Goal: Information Seeking & Learning: Check status

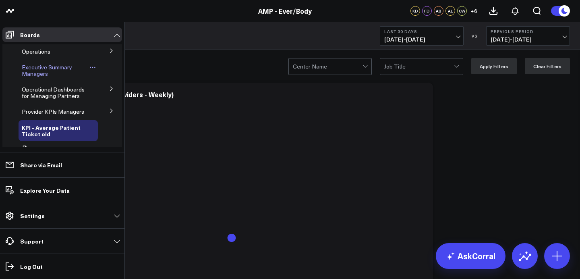
click at [40, 66] on span "Executive Summary Managers" at bounding box center [47, 70] width 50 height 14
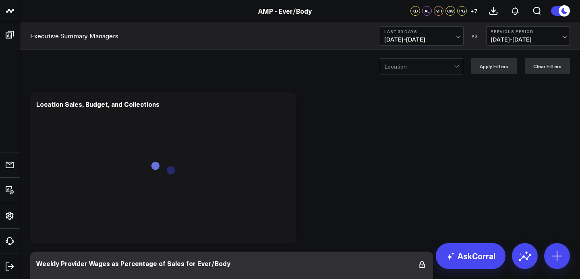
click at [424, 42] on span "[DATE] - [DATE]" at bounding box center [421, 39] width 75 height 6
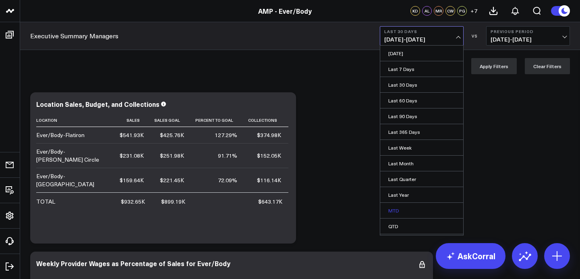
click at [394, 212] on link "MTD" at bounding box center [421, 210] width 83 height 15
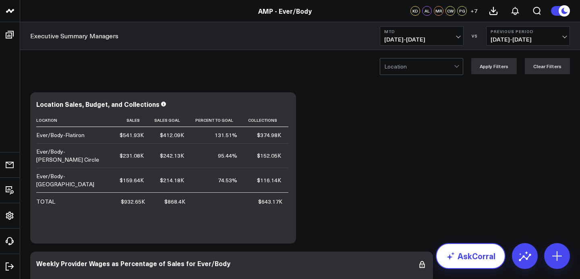
click at [484, 257] on link "AskCorral" at bounding box center [471, 256] width 70 height 26
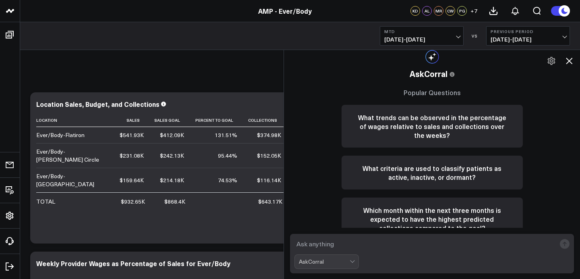
click at [436, 243] on textarea at bounding box center [424, 243] width 261 height 14
type textarea "[PERSON_NAME] sales mtd"
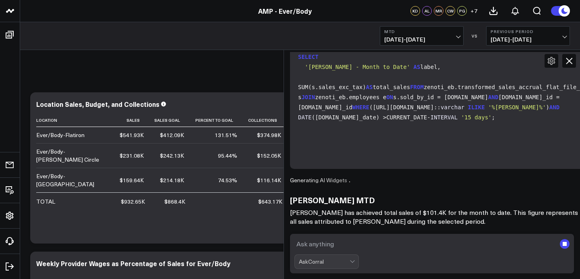
scroll to position [153, 0]
click at [358, 246] on textarea at bounding box center [424, 243] width 261 height 14
type textarea "[PERSON_NAME] sales mtd"
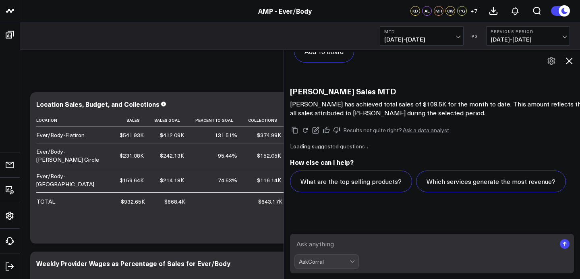
scroll to position [1557, 0]
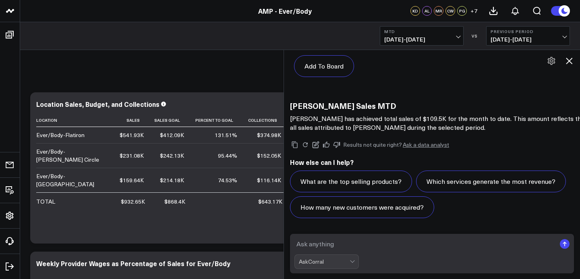
click at [569, 63] on icon at bounding box center [569, 61] width 10 height 10
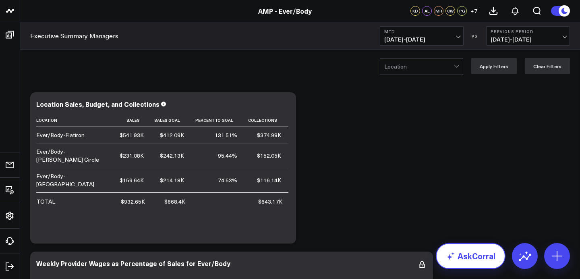
click at [472, 261] on link "AskCorral" at bounding box center [471, 256] width 70 height 26
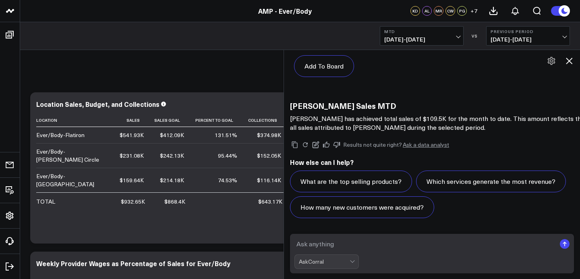
click at [333, 108] on h3 "[PERSON_NAME] Sales MTD" at bounding box center [451, 105] width 322 height 9
copy div "[PERSON_NAME] Sales MTD"
click at [321, 243] on textarea at bounding box center [424, 243] width 261 height 14
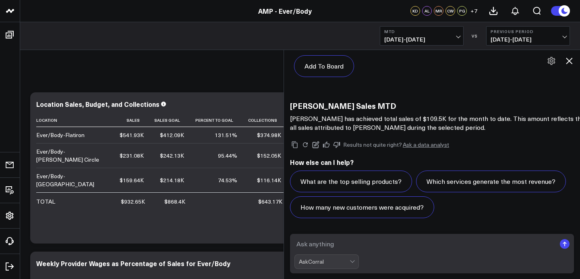
paste textarea "[PERSON_NAME] Sales MTD"
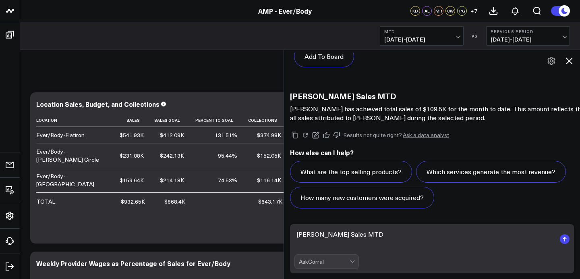
click at [302, 237] on textarea "[PERSON_NAME] Sales MTD" at bounding box center [424, 239] width 261 height 24
type textarea "[PERSON_NAME] Sales MTD"
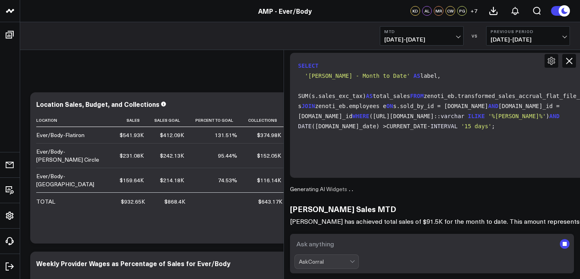
scroll to position [1802, 0]
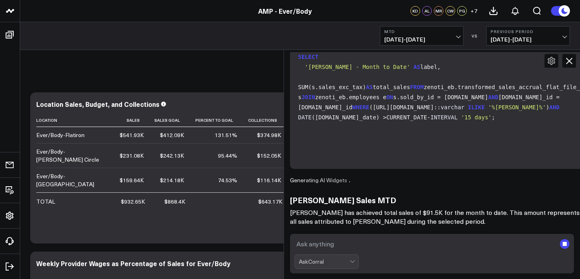
click at [339, 246] on textarea at bounding box center [424, 243] width 261 height 14
paste textarea "[PERSON_NAME] Sales MTD"
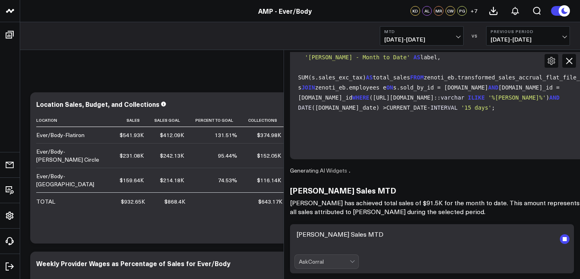
click at [309, 235] on textarea "[PERSON_NAME] Sales MTD" at bounding box center [424, 239] width 261 height 24
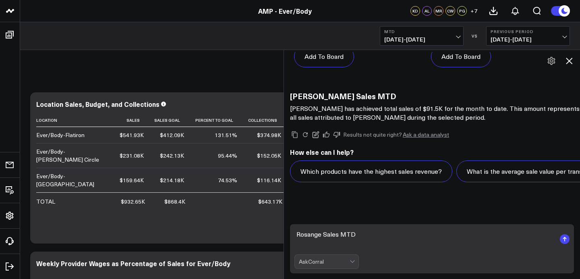
scroll to position [2319, 0]
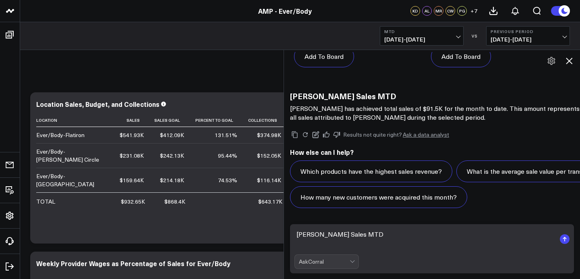
type textarea "[PERSON_NAME] Sales MTD"
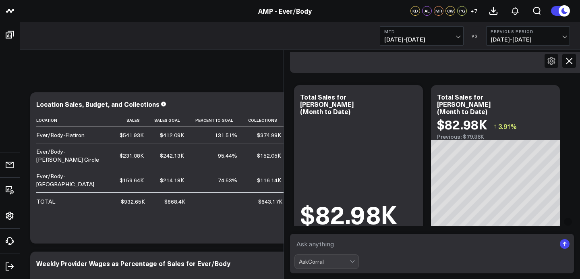
scroll to position [2935, 0]
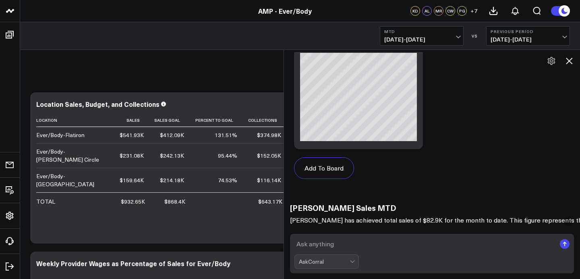
click at [379, 247] on textarea at bounding box center [424, 243] width 261 height 14
type textarea "J"
paste textarea "[PERSON_NAME] Sales MTD"
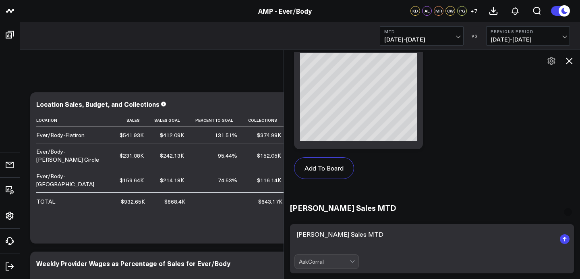
click at [300, 232] on textarea "[PERSON_NAME] Sales MTD" at bounding box center [424, 239] width 261 height 24
type textarea "[PERSON_NAME] MTD"
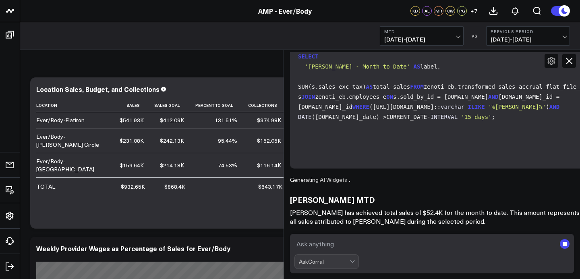
scroll to position [0, 0]
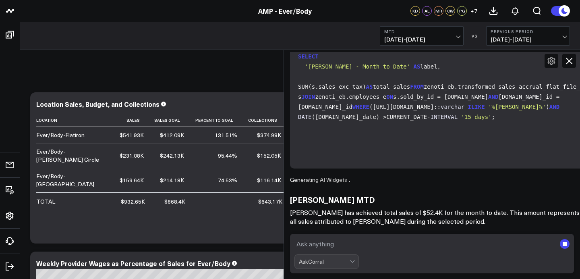
click at [337, 241] on textarea at bounding box center [424, 243] width 261 height 14
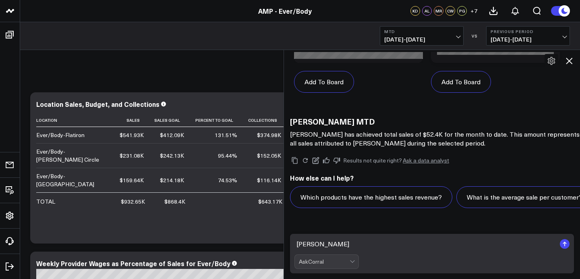
scroll to position [3817, 0]
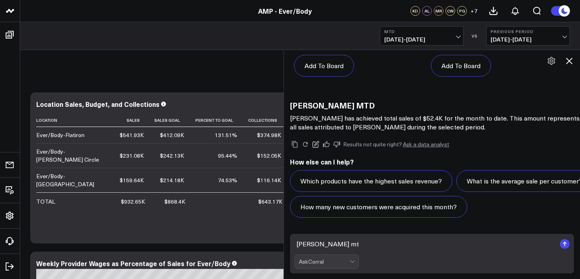
type textarea "[PERSON_NAME] mtd"
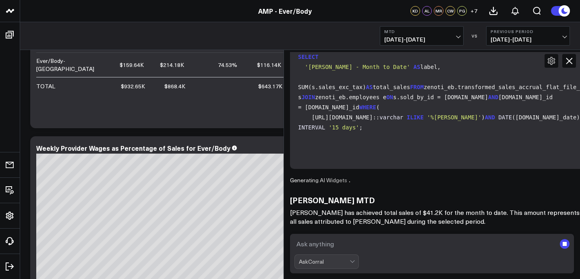
scroll to position [121, 0]
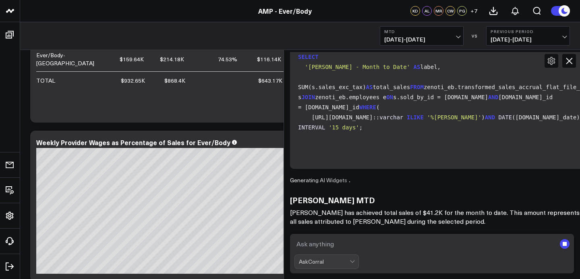
click at [361, 241] on textarea at bounding box center [424, 243] width 261 height 14
type textarea "A"
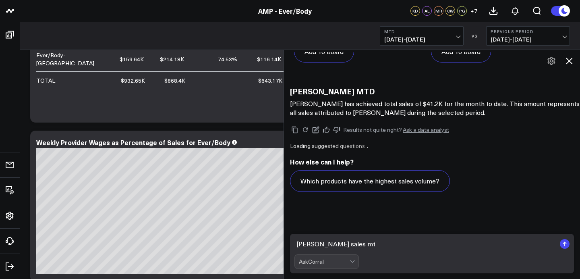
type textarea "[PERSON_NAME] sales mtd"
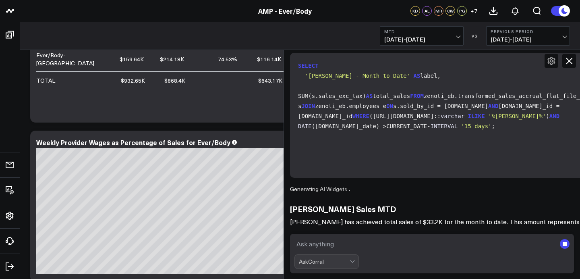
scroll to position [4860, 0]
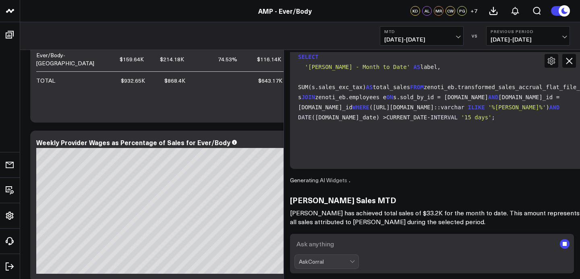
click at [311, 242] on textarea at bounding box center [424, 243] width 261 height 14
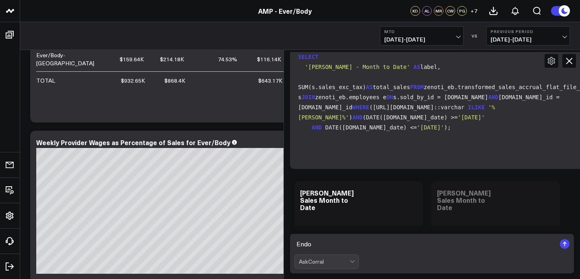
scroll to position [5367, 0]
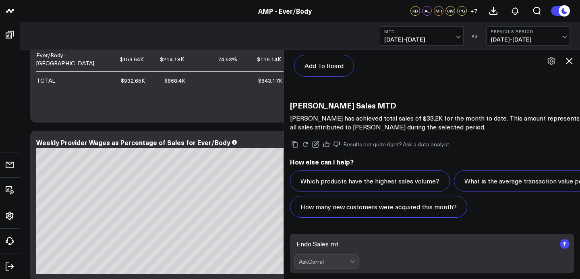
type textarea "Endo Sales mtd"
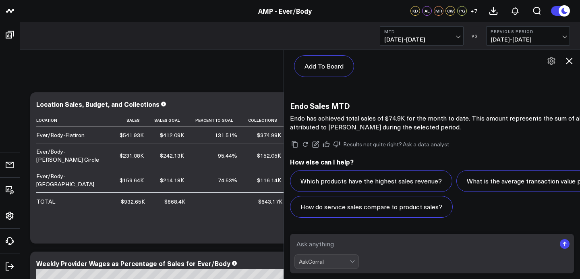
scroll to position [6094, 0]
type textarea "[PERSON_NAME] mtd sales"
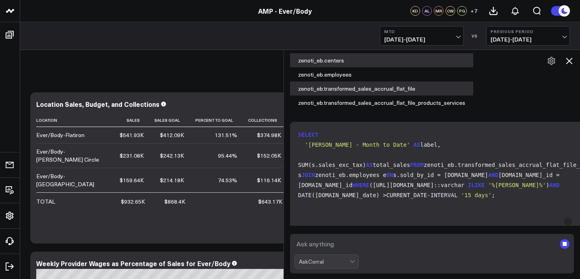
scroll to position [6326, 0]
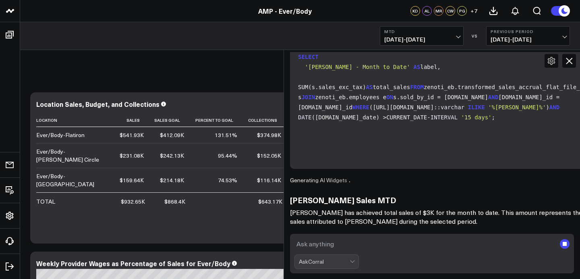
click at [343, 237] on textarea at bounding box center [424, 243] width 261 height 14
click at [326, 213] on p "[PERSON_NAME] has achieved total sales of $3K for the month to date. This amoun…" at bounding box center [451, 217] width 322 height 18
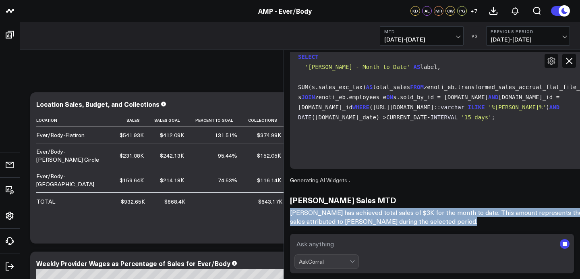
click at [326, 213] on p "[PERSON_NAME] has achieved total sales of $3K for the month to date. This amoun…" at bounding box center [451, 217] width 322 height 18
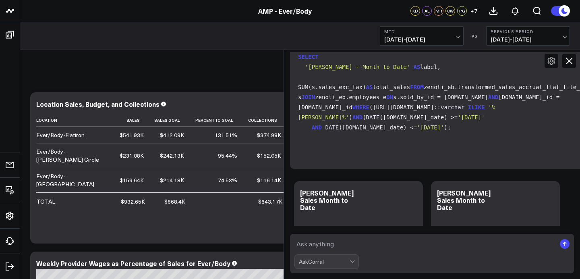
click at [329, 199] on div "[PERSON_NAME] Sales Month to Date" at bounding box center [358, 200] width 117 height 22
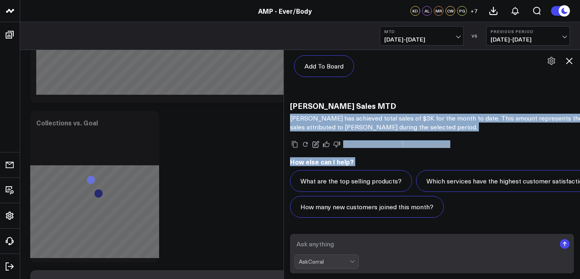
scroll to position [0, 0]
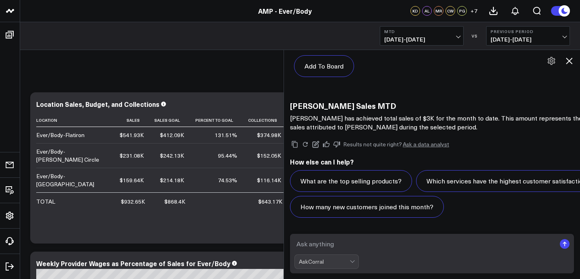
click at [404, 114] on p "[PERSON_NAME] has achieved total sales of $3K for the month to date. This amoun…" at bounding box center [451, 123] width 322 height 18
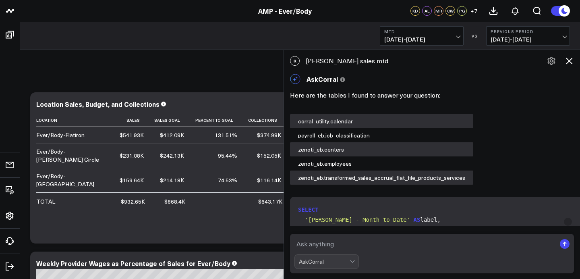
click at [411, 41] on span "[DATE] - [DATE]" at bounding box center [421, 39] width 75 height 6
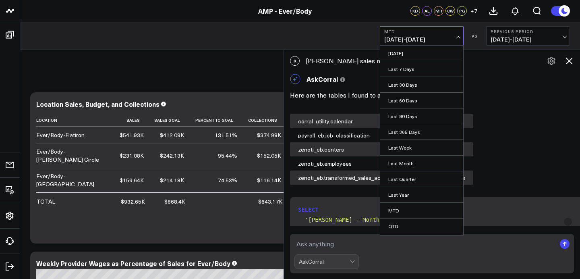
click at [350, 43] on div "Executive Summary Managers MTD [DATE] - [DATE] [DATE] Last 7 Days Last 30 Days …" at bounding box center [300, 36] width 560 height 28
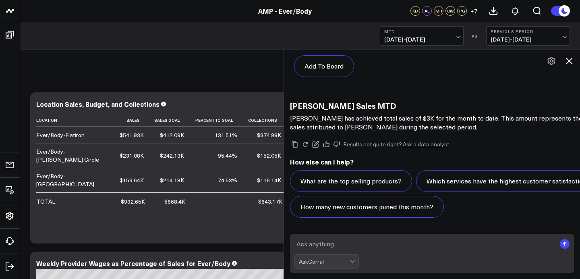
scroll to position [12, 0]
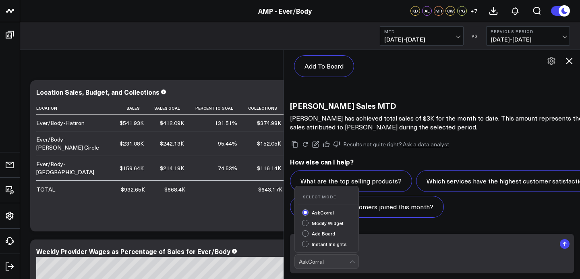
click at [333, 260] on div "AskCorral" at bounding box center [324, 261] width 51 height 6
click at [510, 170] on div "What are the top selling products? Which services have the highest customer sat…" at bounding box center [466, 194] width 352 height 48
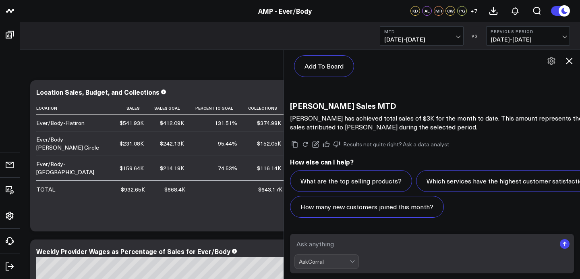
click at [451, 41] on span "[DATE] - [DATE]" at bounding box center [421, 39] width 75 height 6
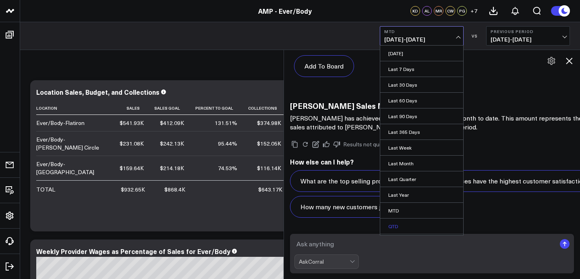
click at [411, 224] on link "QTD" at bounding box center [421, 225] width 83 height 15
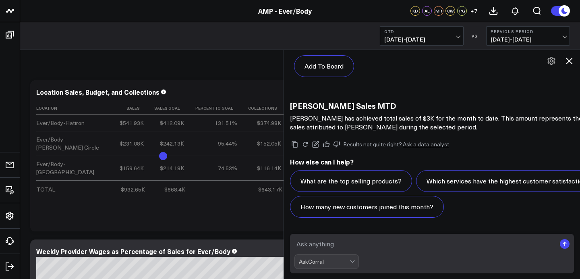
click at [570, 60] on icon at bounding box center [569, 61] width 6 height 6
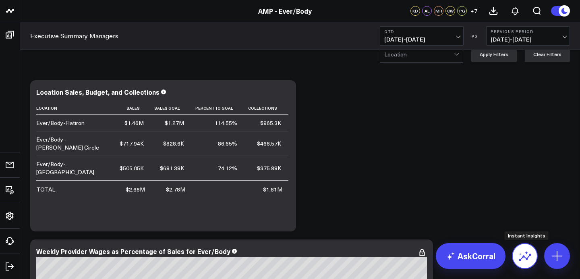
click at [529, 257] on icon at bounding box center [524, 255] width 13 height 13
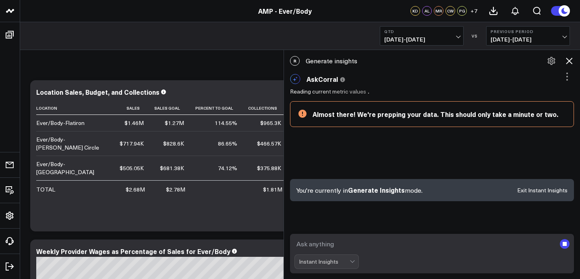
click at [435, 31] on b "QTD" at bounding box center [421, 31] width 75 height 5
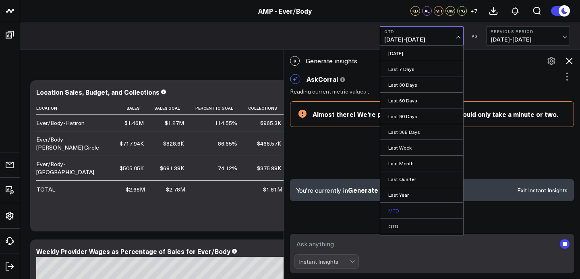
click at [400, 211] on link "MTD" at bounding box center [421, 210] width 83 height 15
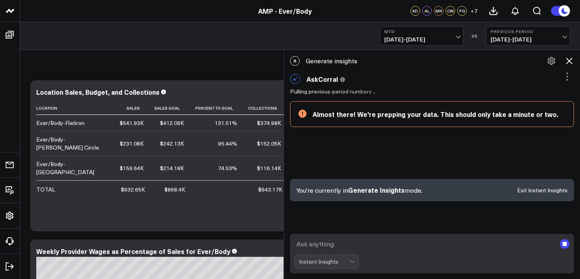
click at [548, 191] on button "Exit Instant Insights" at bounding box center [542, 190] width 50 height 6
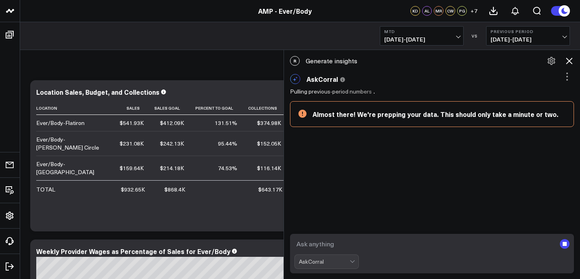
click at [563, 241] on rect "submit" at bounding box center [565, 244] width 10 height 10
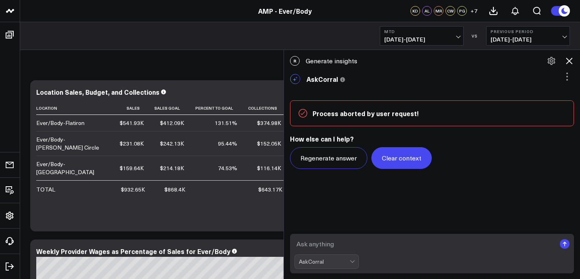
click at [393, 152] on button "Clear context" at bounding box center [401, 158] width 60 height 22
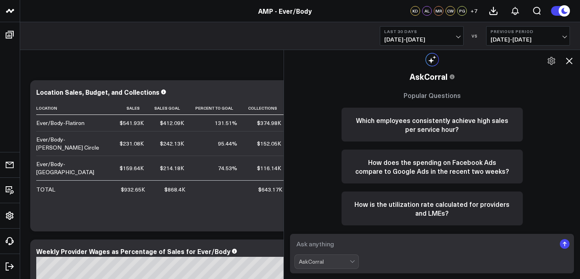
click at [343, 258] on div "AskCorral" at bounding box center [324, 262] width 51 height 14
click at [565, 56] on icon at bounding box center [569, 61] width 10 height 10
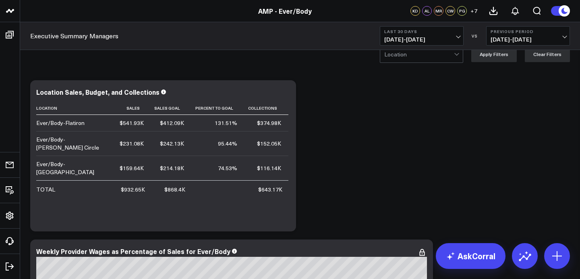
click at [416, 41] on span "[DATE] - [DATE]" at bounding box center [421, 39] width 75 height 6
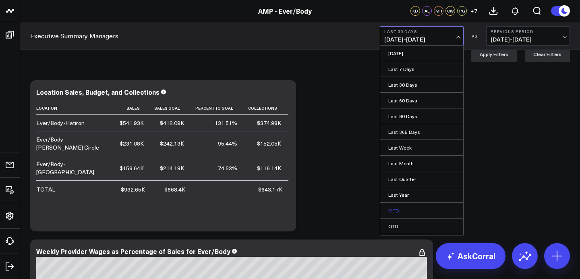
click at [413, 212] on link "MTD" at bounding box center [421, 210] width 83 height 15
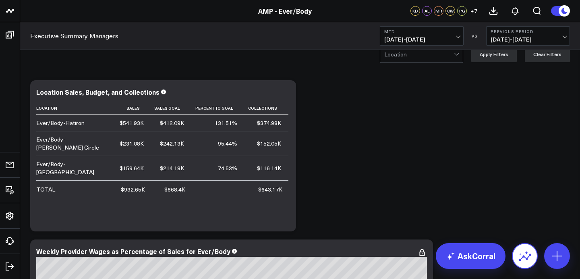
click at [529, 260] on icon at bounding box center [524, 255] width 13 height 13
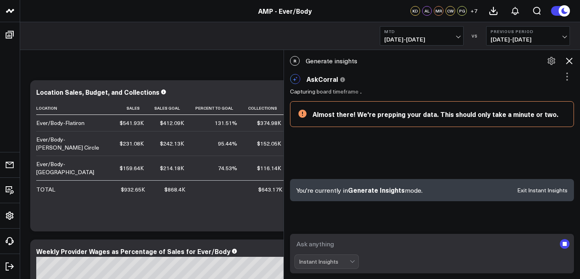
click at [565, 240] on rect "submit" at bounding box center [565, 244] width 10 height 10
click at [565, 245] on rect "submit" at bounding box center [565, 244] width 4 height 4
click at [566, 246] on rect "submit" at bounding box center [565, 244] width 10 height 10
click at [538, 182] on div "You're currently in Generate Insights mode. Exit Instant Insights" at bounding box center [432, 190] width 284 height 22
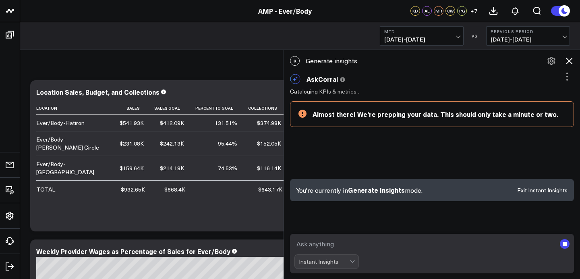
click at [538, 187] on button "Exit Instant Insights" at bounding box center [542, 190] width 50 height 6
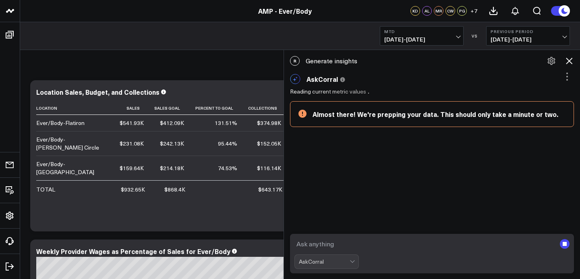
click at [567, 245] on rect "submit" at bounding box center [565, 244] width 10 height 10
click at [567, 58] on icon at bounding box center [569, 61] width 6 height 6
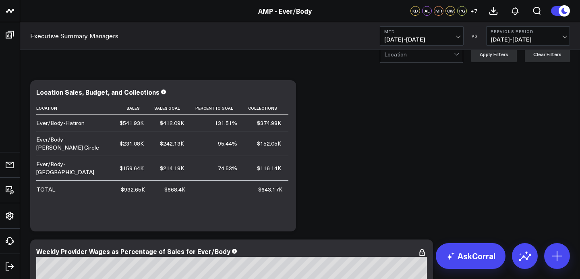
click at [507, 36] on span "[DATE] - [DATE]" at bounding box center [528, 39] width 75 height 6
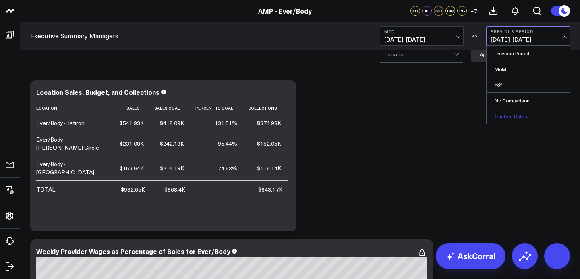
click at [507, 116] on link "Custom Dates" at bounding box center [528, 115] width 83 height 15
select select "8"
select select "2025"
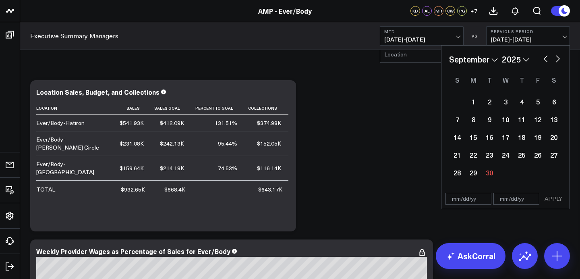
click at [547, 60] on button "button" at bounding box center [546, 58] width 8 height 10
select select "7"
select select "2025"
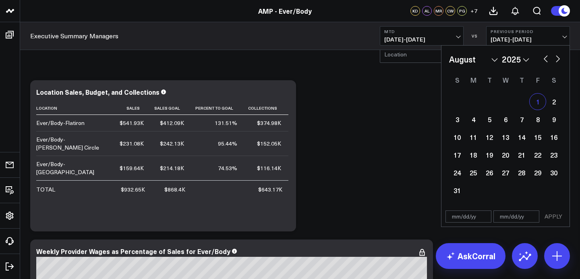
click at [538, 102] on div "1" at bounding box center [538, 101] width 16 height 16
type input "[DATE]"
select select "7"
select select "2025"
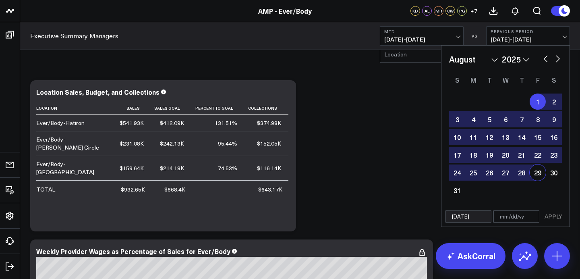
click at [536, 175] on div "29" at bounding box center [538, 172] width 16 height 16
type input "[DATE]"
select select "7"
select select "2025"
click at [557, 220] on button "APPLY" at bounding box center [553, 216] width 24 height 12
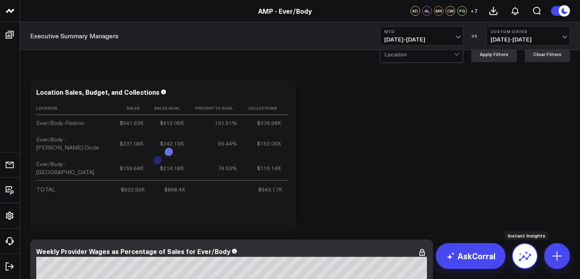
click at [526, 255] on icon at bounding box center [524, 255] width 13 height 13
